Goal: Find contact information: Find contact information

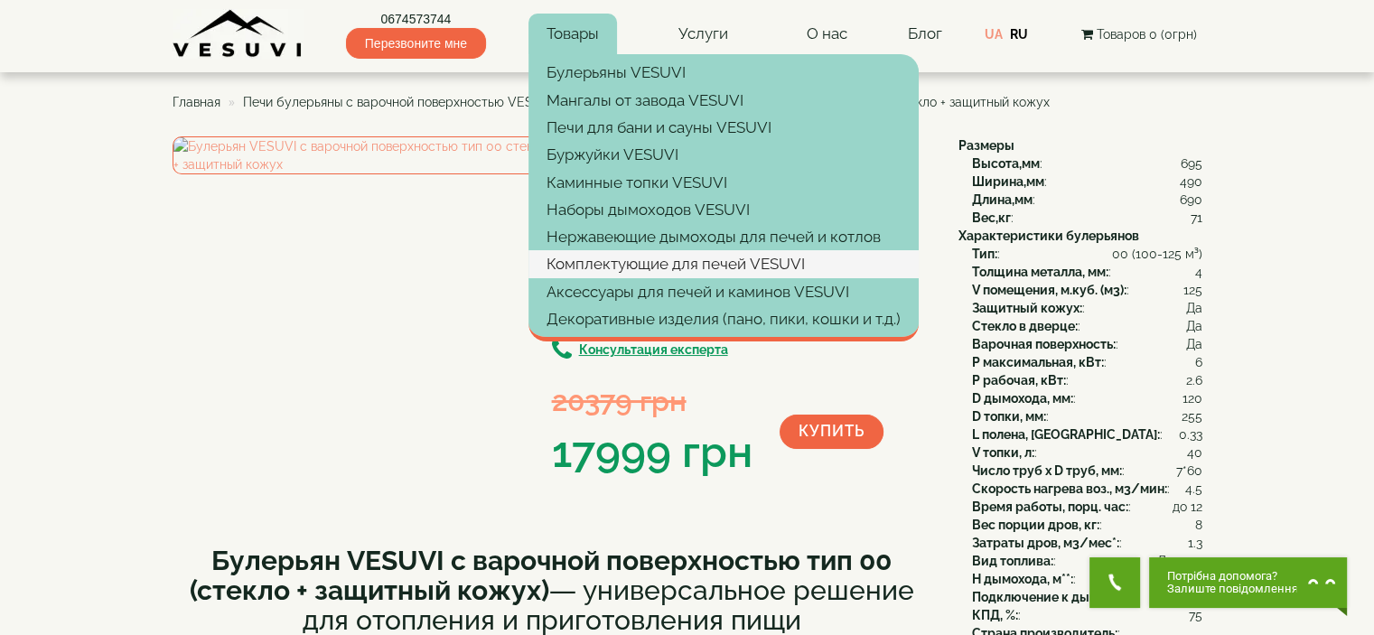
click at [642, 258] on link "Комплектующие для печей VESUVI" at bounding box center [724, 263] width 390 height 27
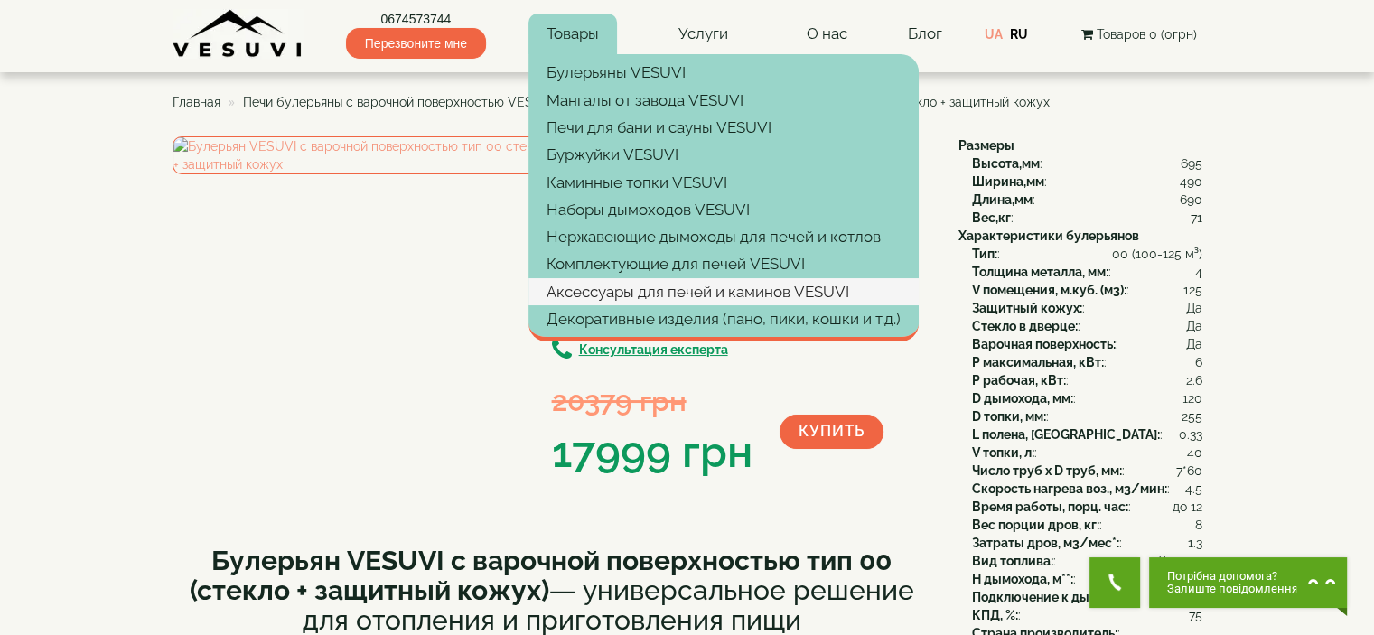
click at [635, 281] on link "Аксессуары для печей и каминов VESUVI" at bounding box center [724, 291] width 390 height 27
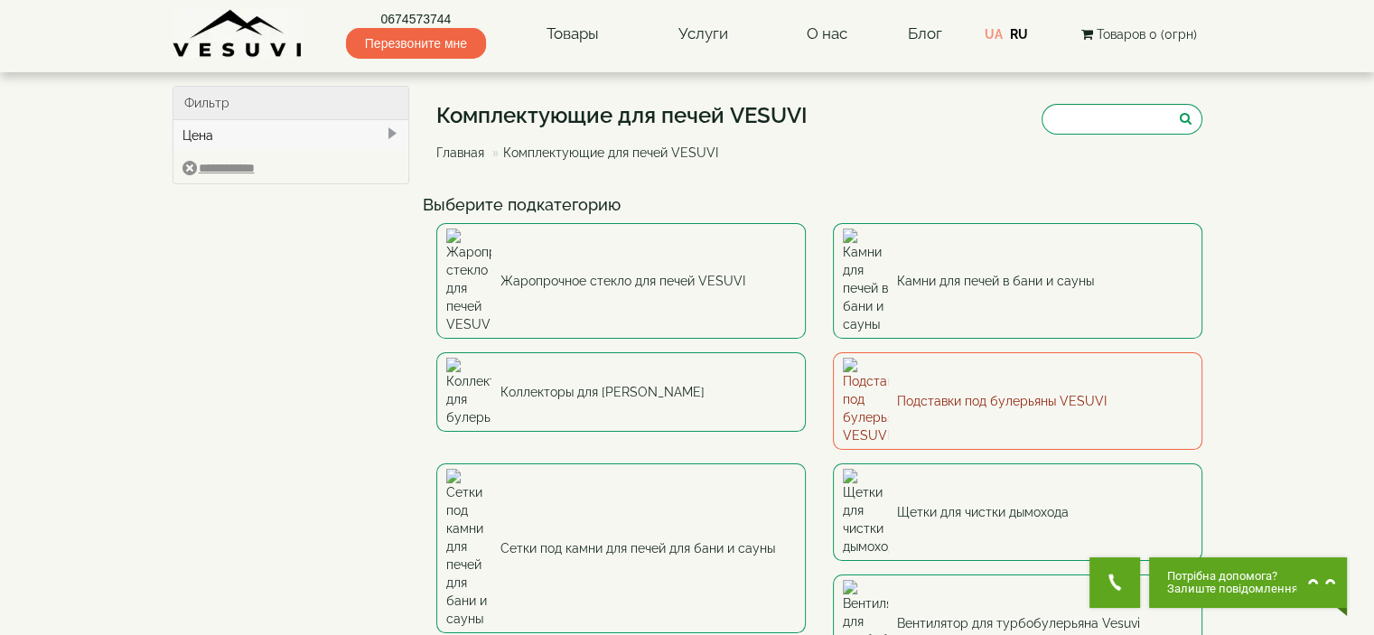
click at [940, 352] on link "Подставки под булерьяны VESUVI" at bounding box center [1018, 401] width 370 height 98
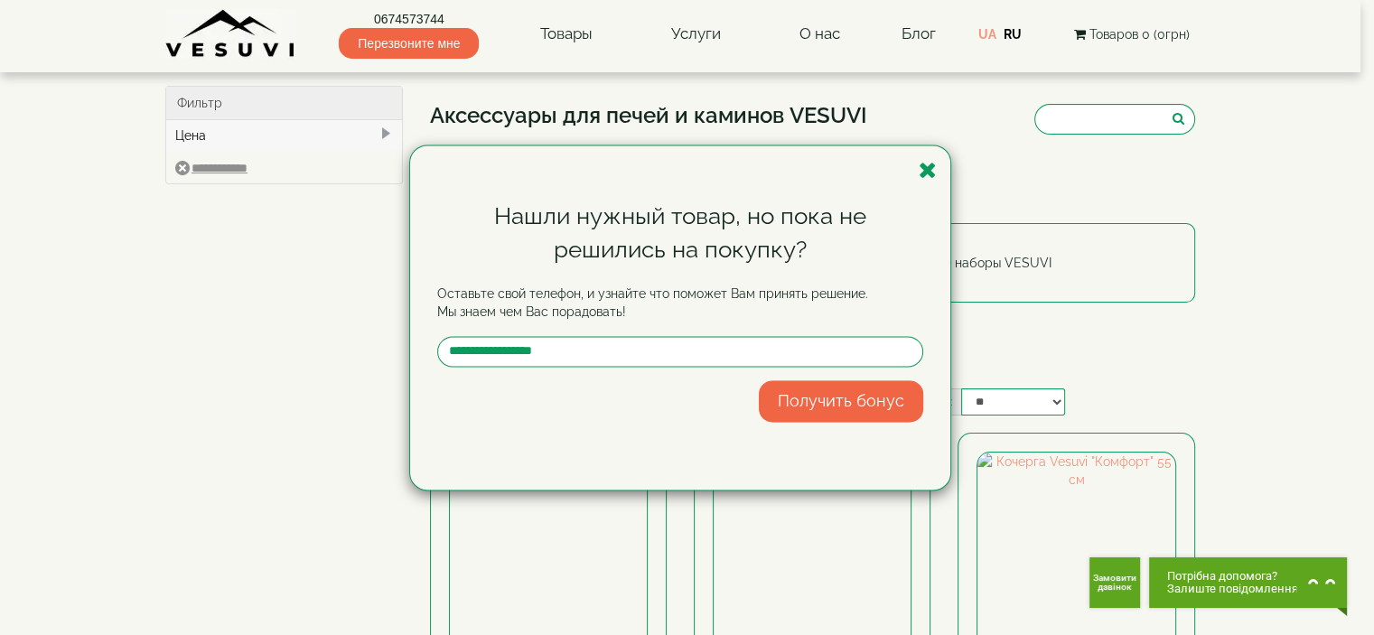
click at [924, 164] on icon "button" at bounding box center [928, 170] width 18 height 23
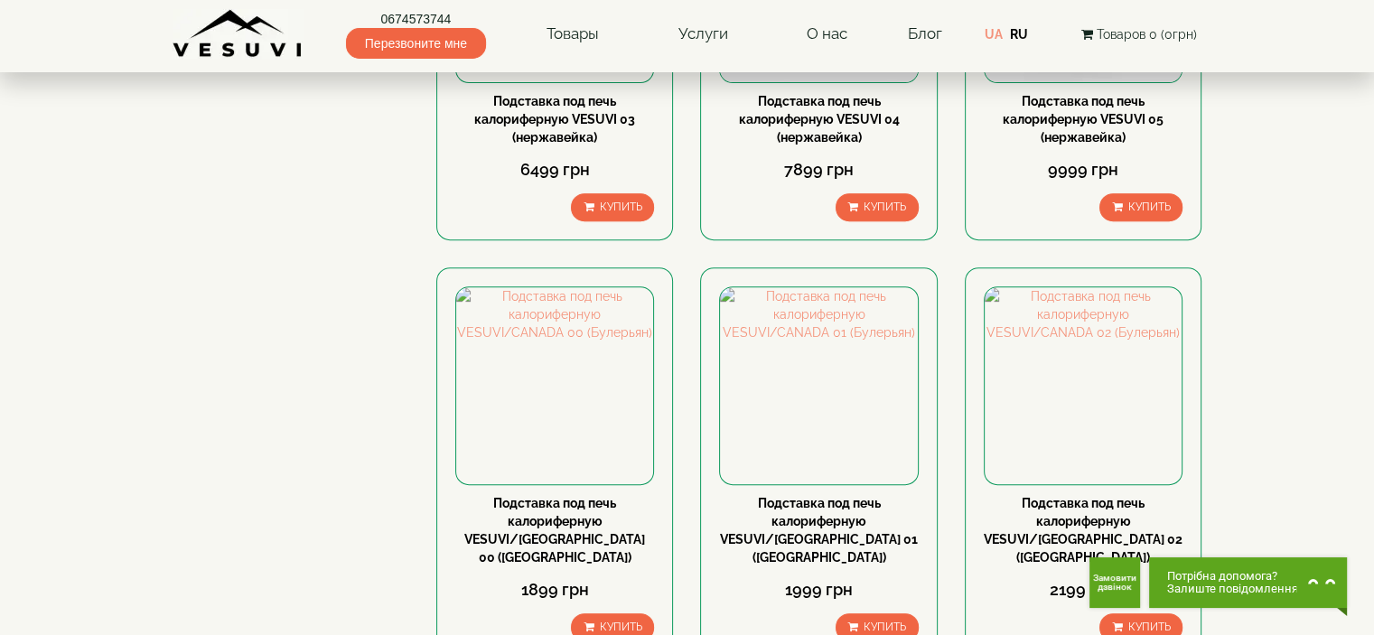
scroll to position [813, 0]
